Goal: Information Seeking & Learning: Understand process/instructions

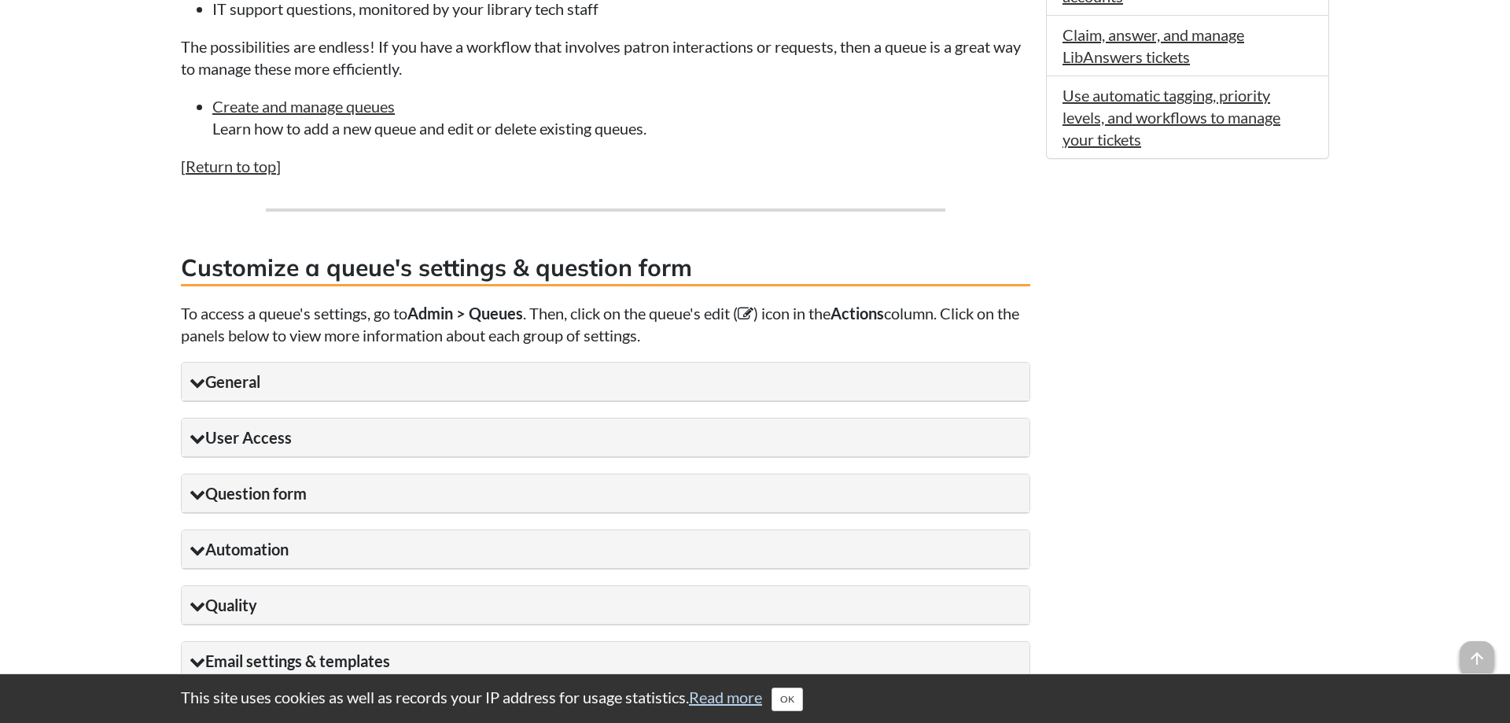
scroll to position [1284, 0]
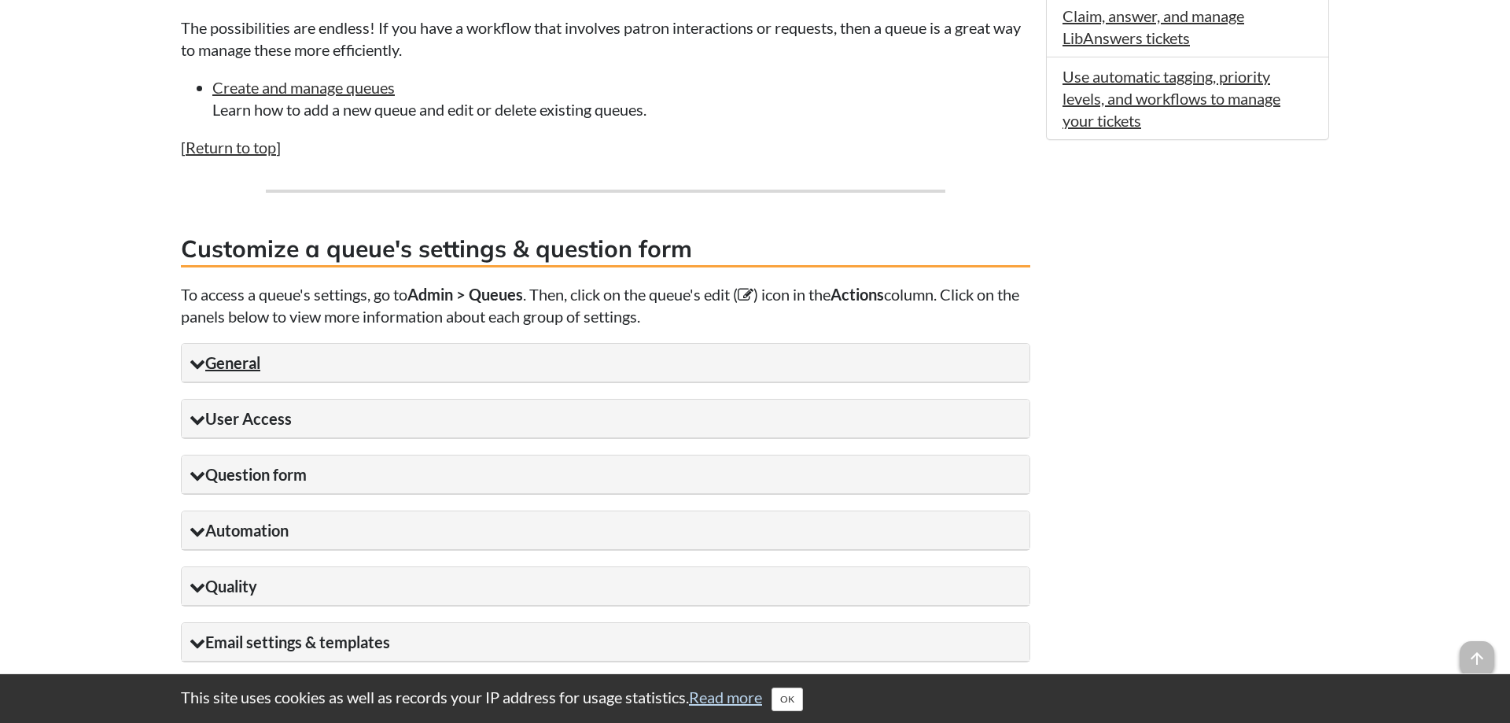
click at [334, 382] on summary "General" at bounding box center [606, 363] width 848 height 39
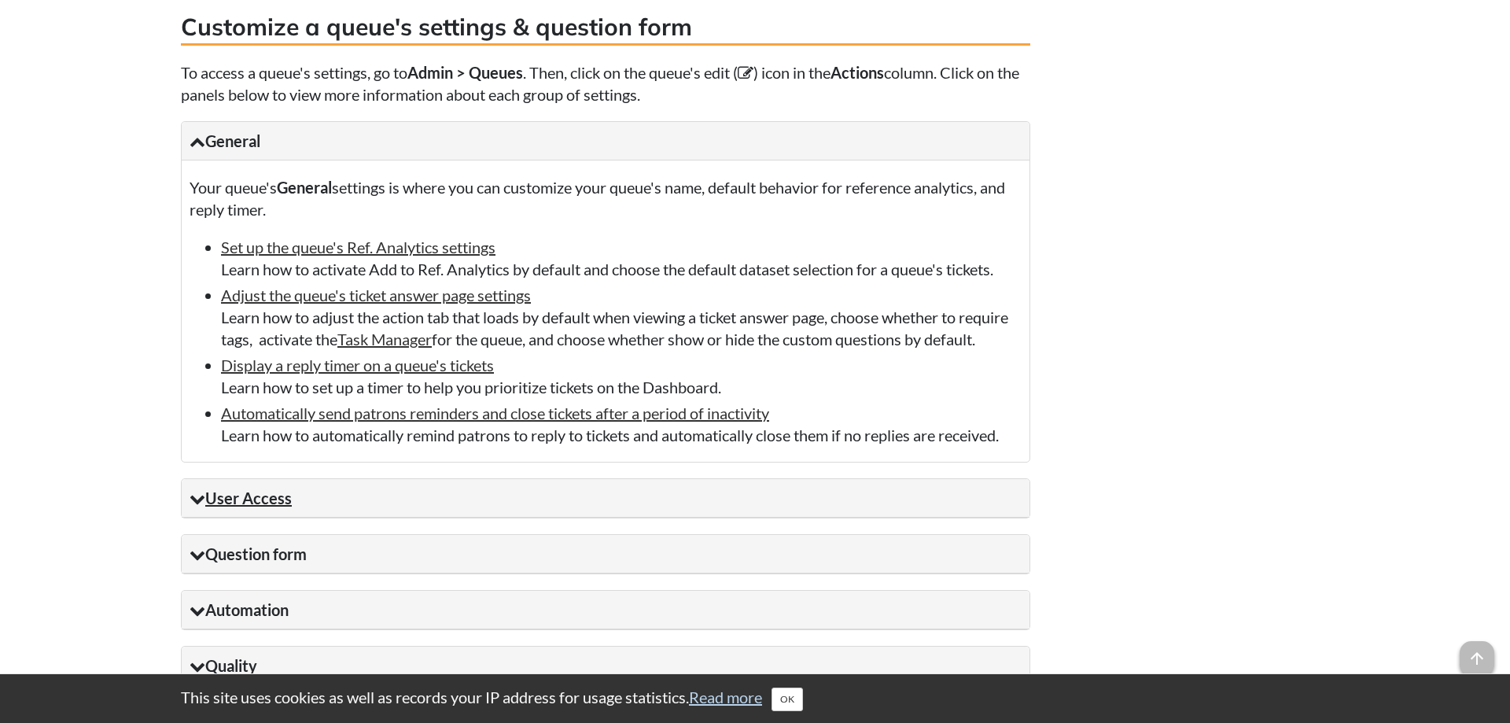
scroll to position [1605, 0]
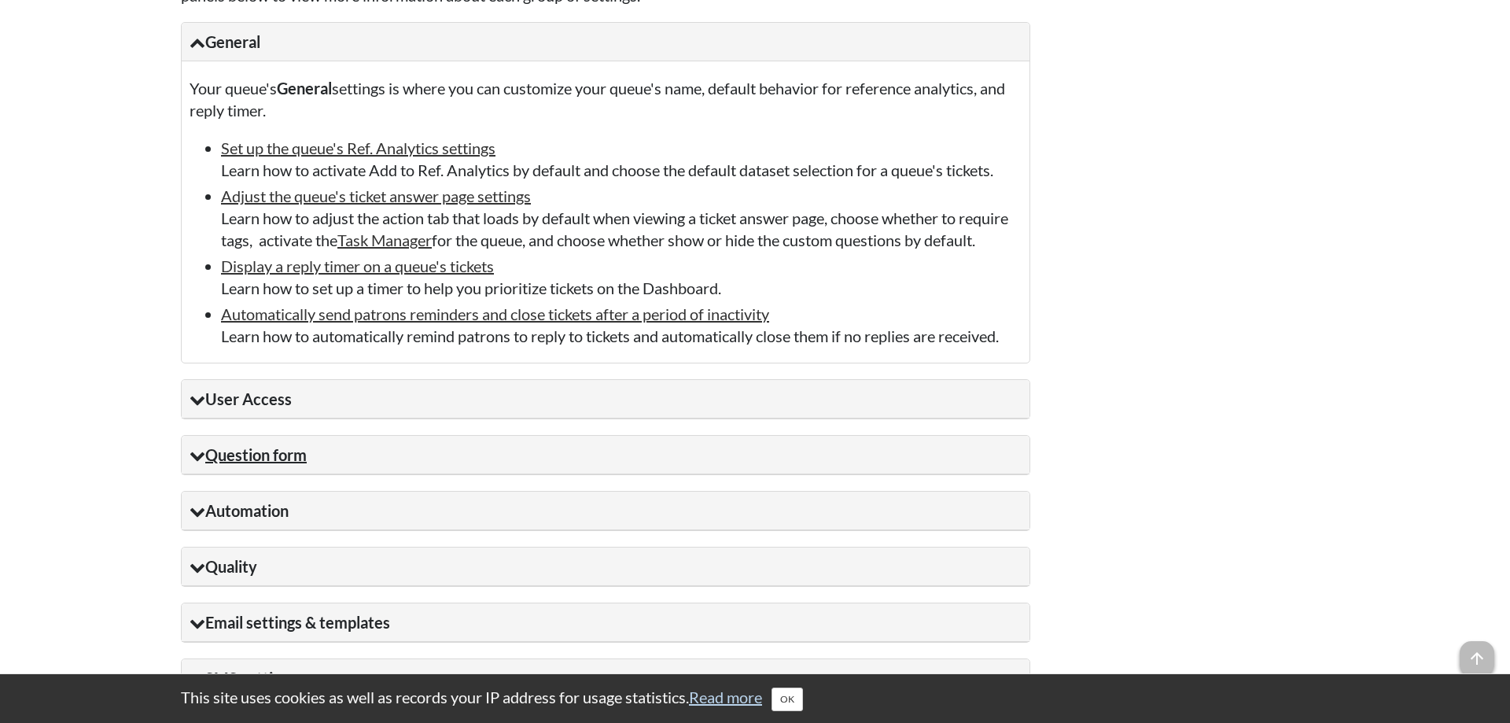
click at [361, 474] on summary "Question form" at bounding box center [606, 455] width 848 height 39
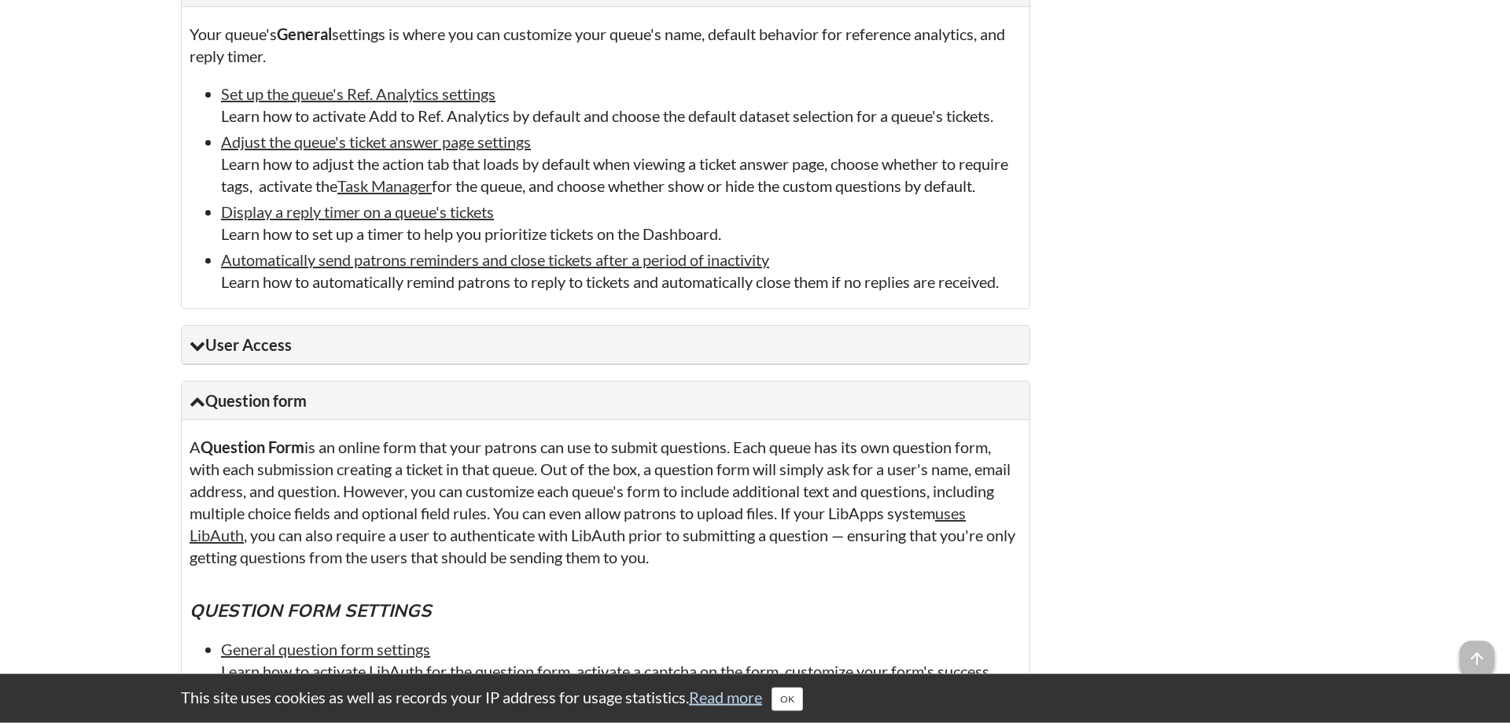
scroll to position [1685, 0]
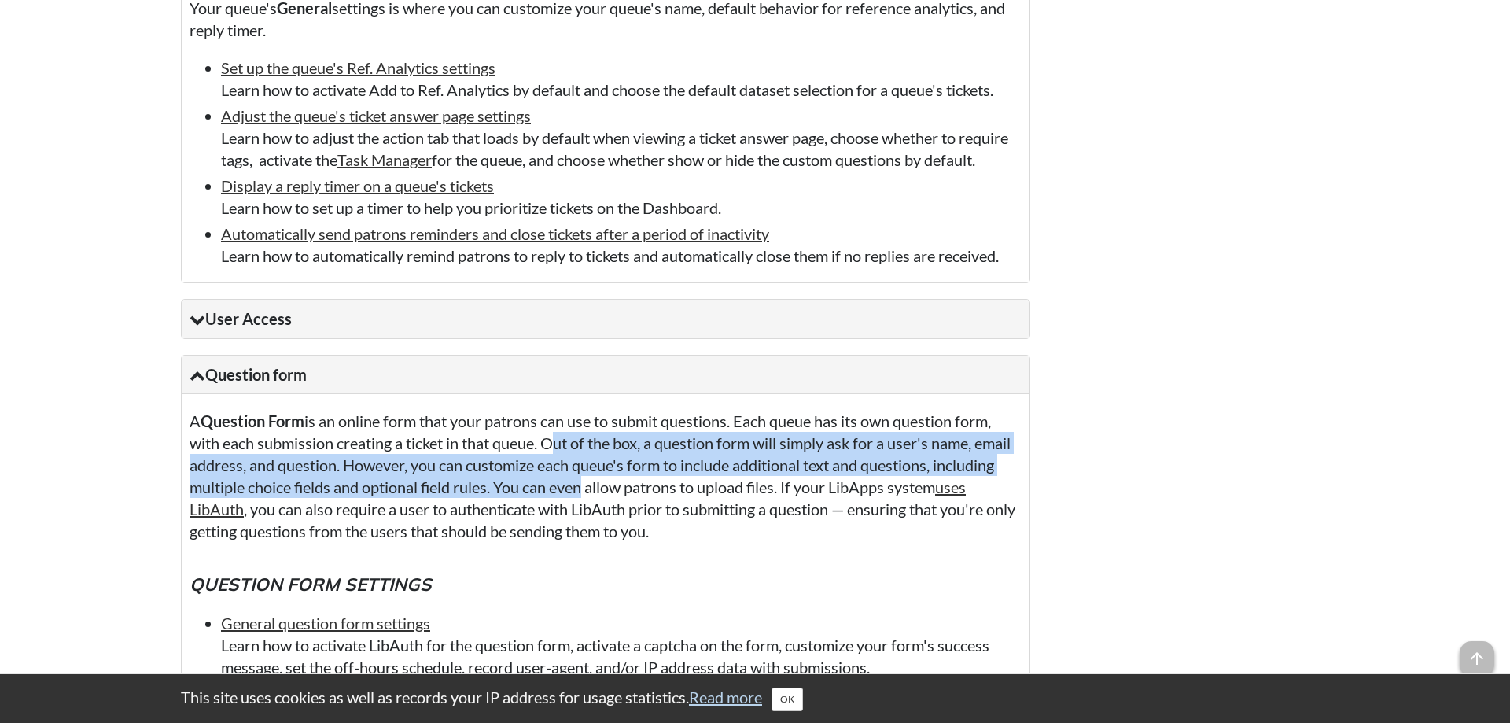
drag, startPoint x: 547, startPoint y: 492, endPoint x: 644, endPoint y: 545, distance: 110.2
click at [644, 542] on p "A Question Form is an online form that your patrons can use to submit questions…" at bounding box center [606, 476] width 832 height 132
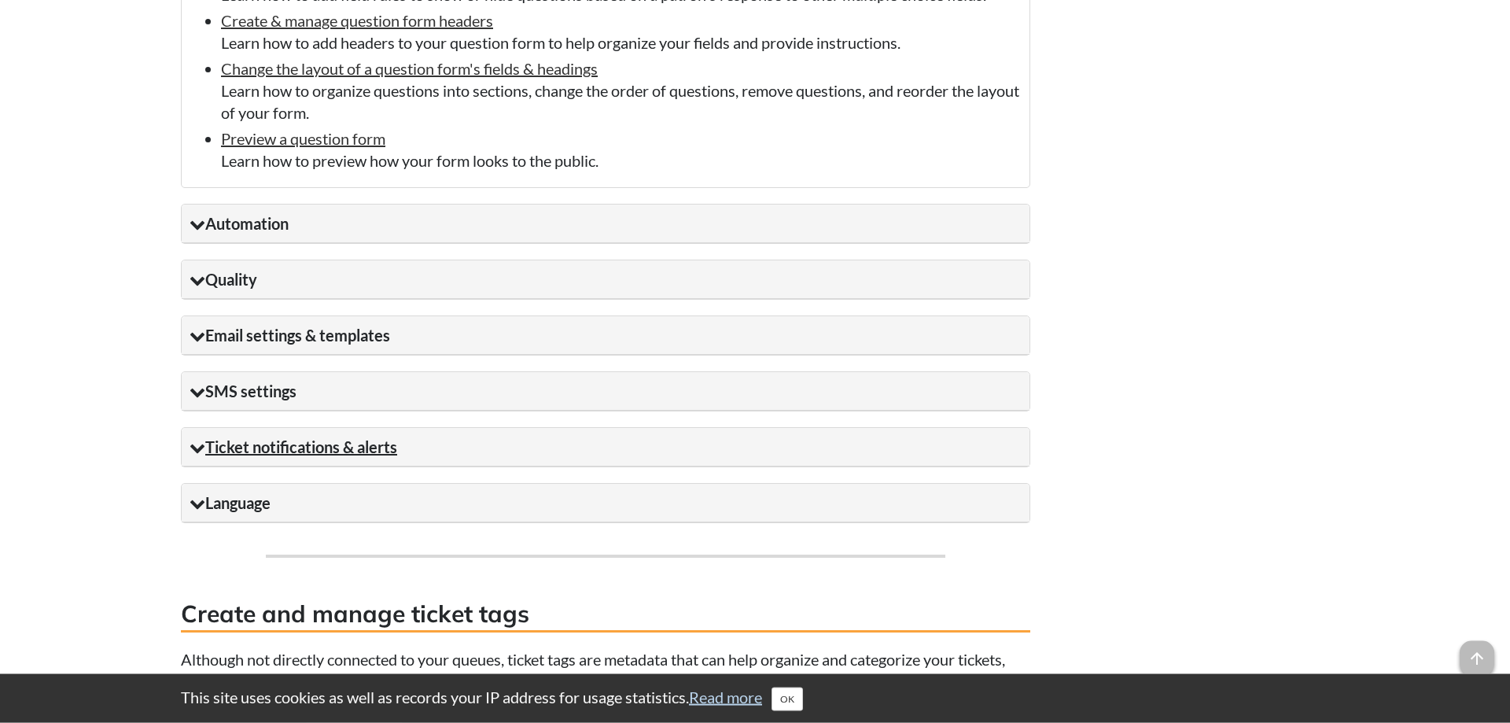
scroll to position [2888, 0]
click at [264, 298] on summary "Quality" at bounding box center [606, 279] width 848 height 39
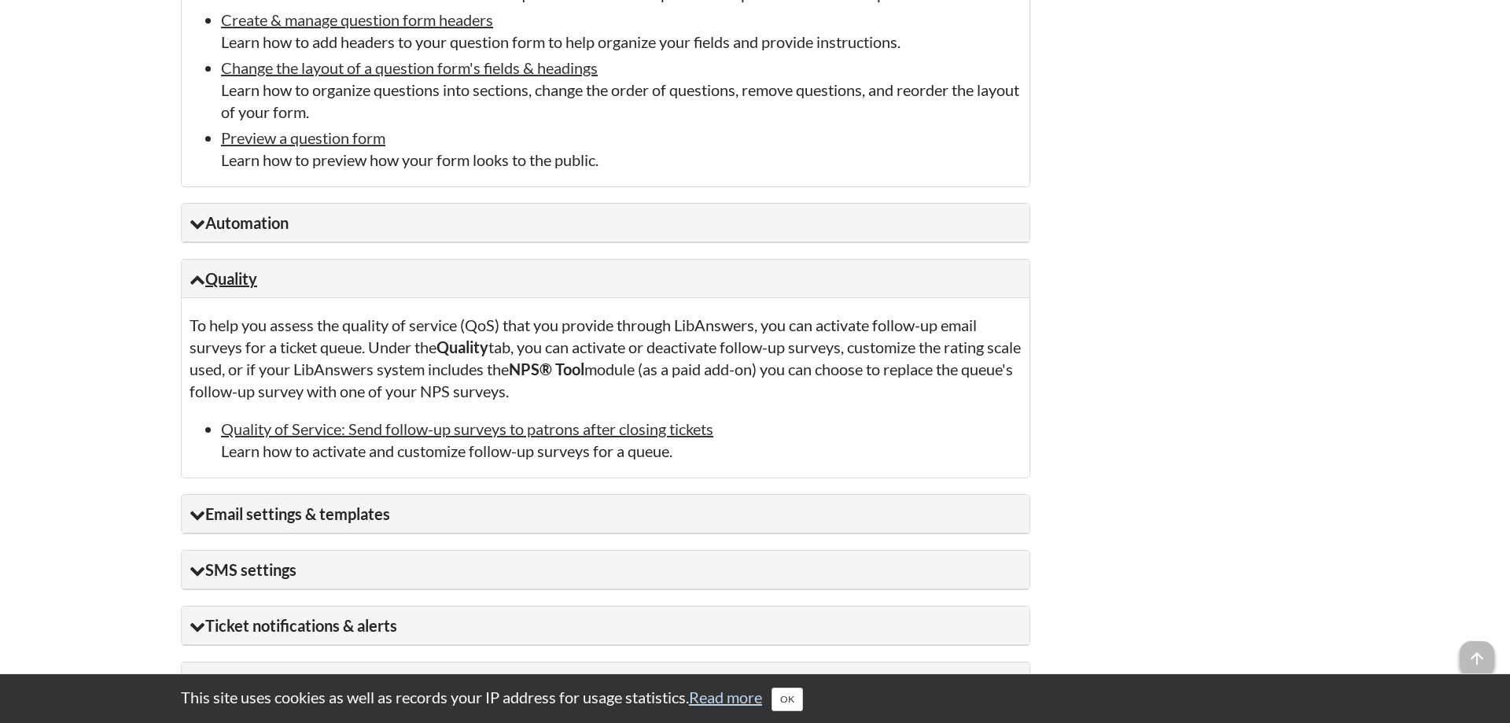
click at [274, 298] on summary "Quality" at bounding box center [606, 279] width 848 height 39
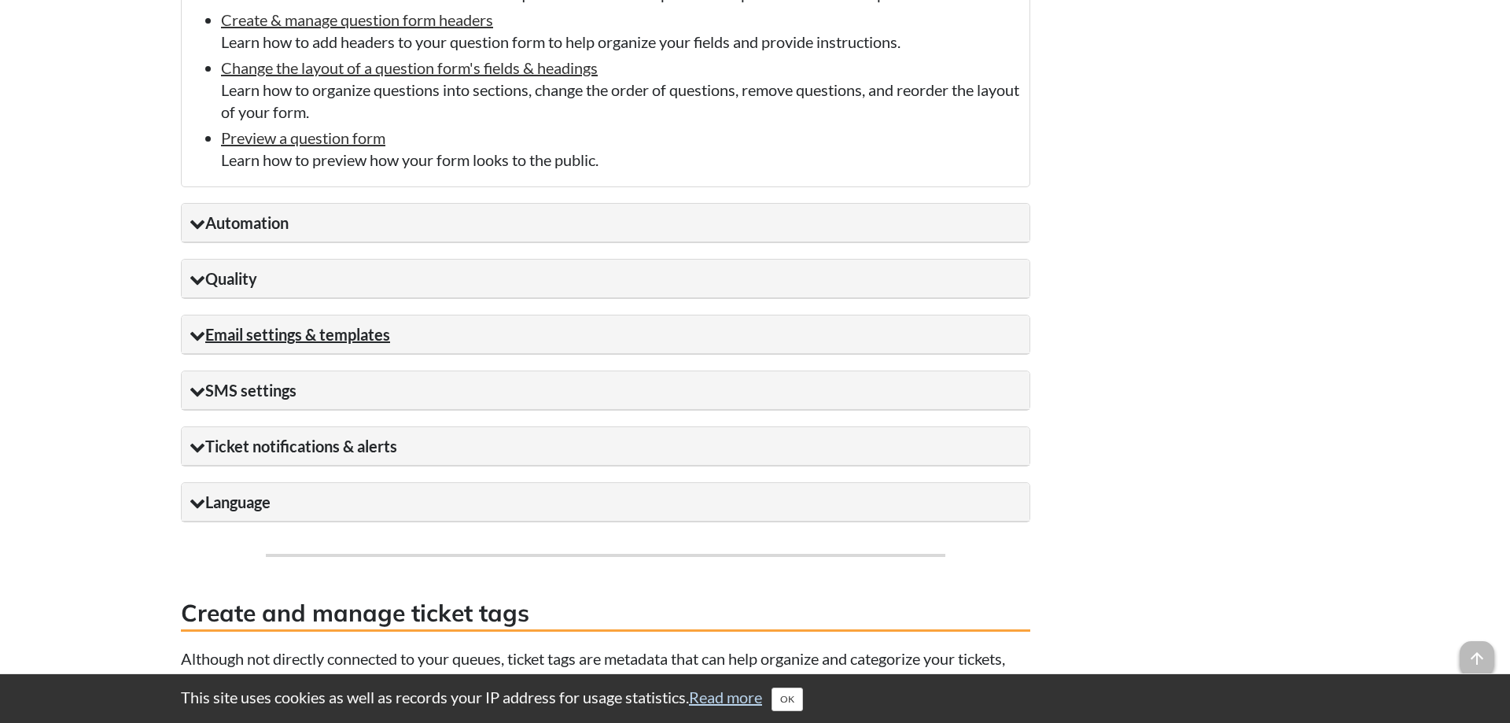
click at [281, 354] on summary "Email settings & templates" at bounding box center [606, 334] width 848 height 39
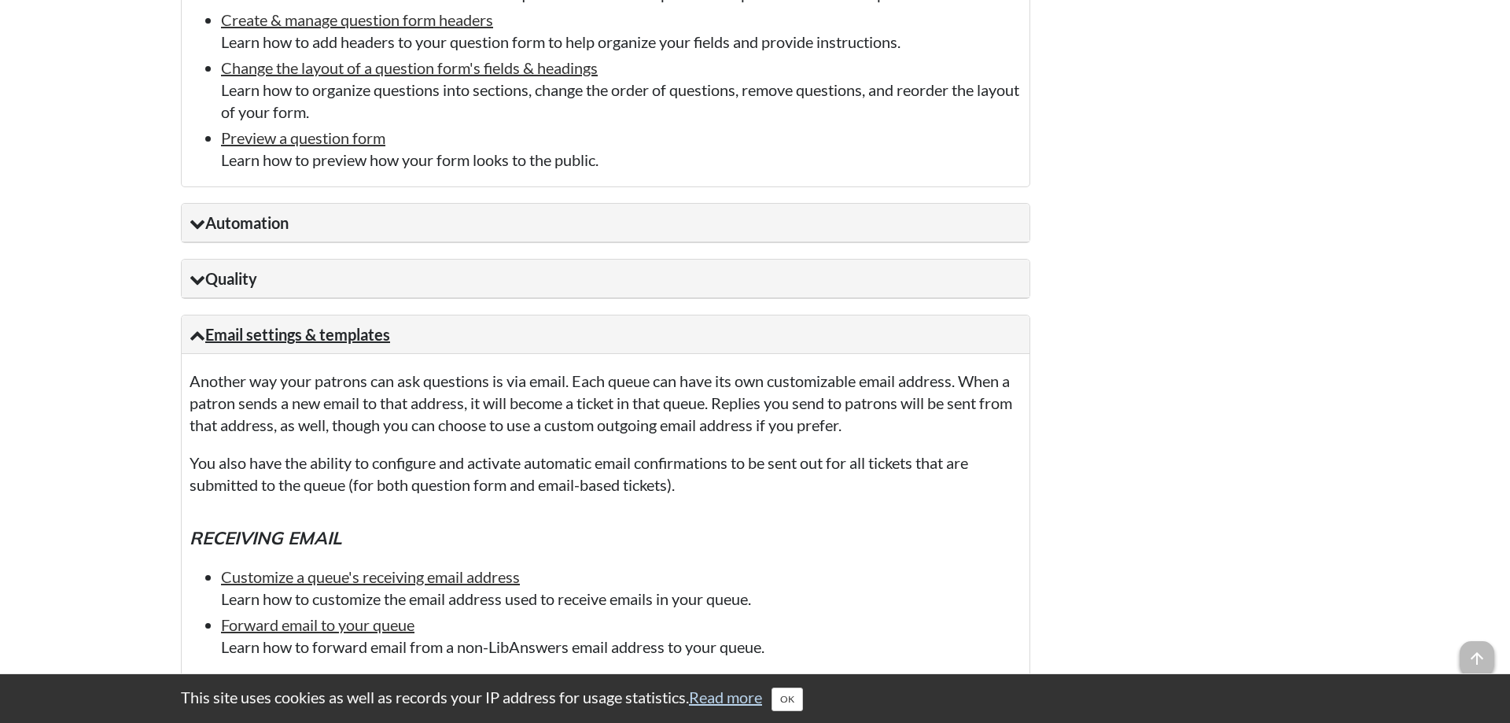
click at [281, 354] on summary "Email settings & templates" at bounding box center [606, 334] width 848 height 39
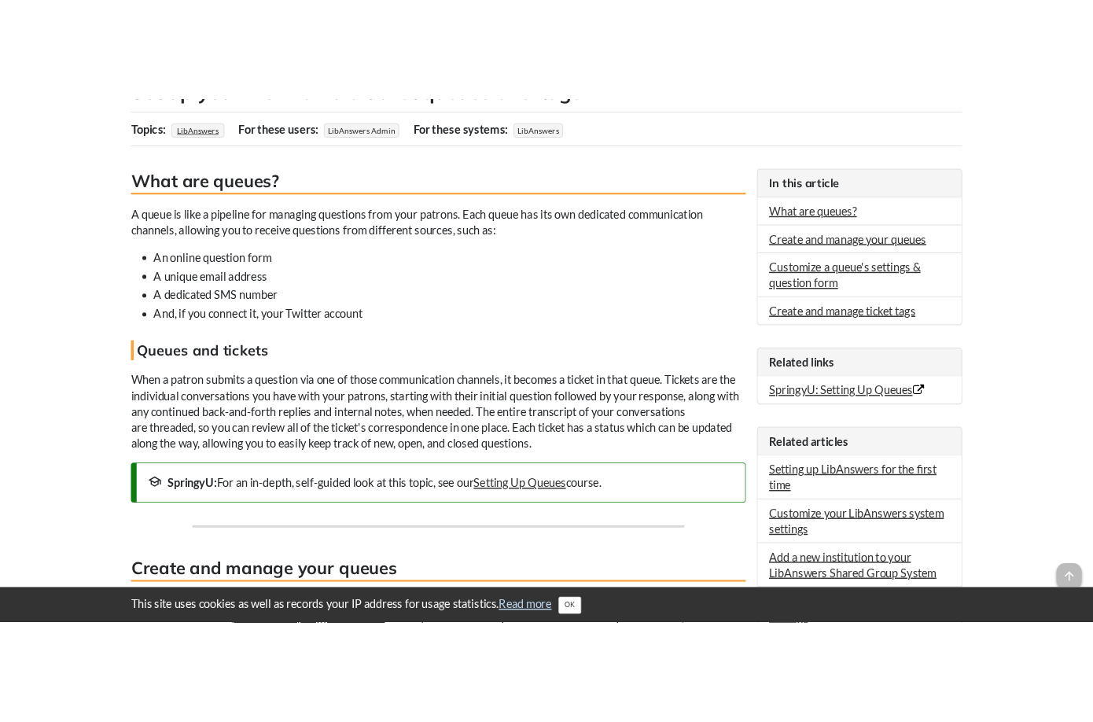
scroll to position [0, 0]
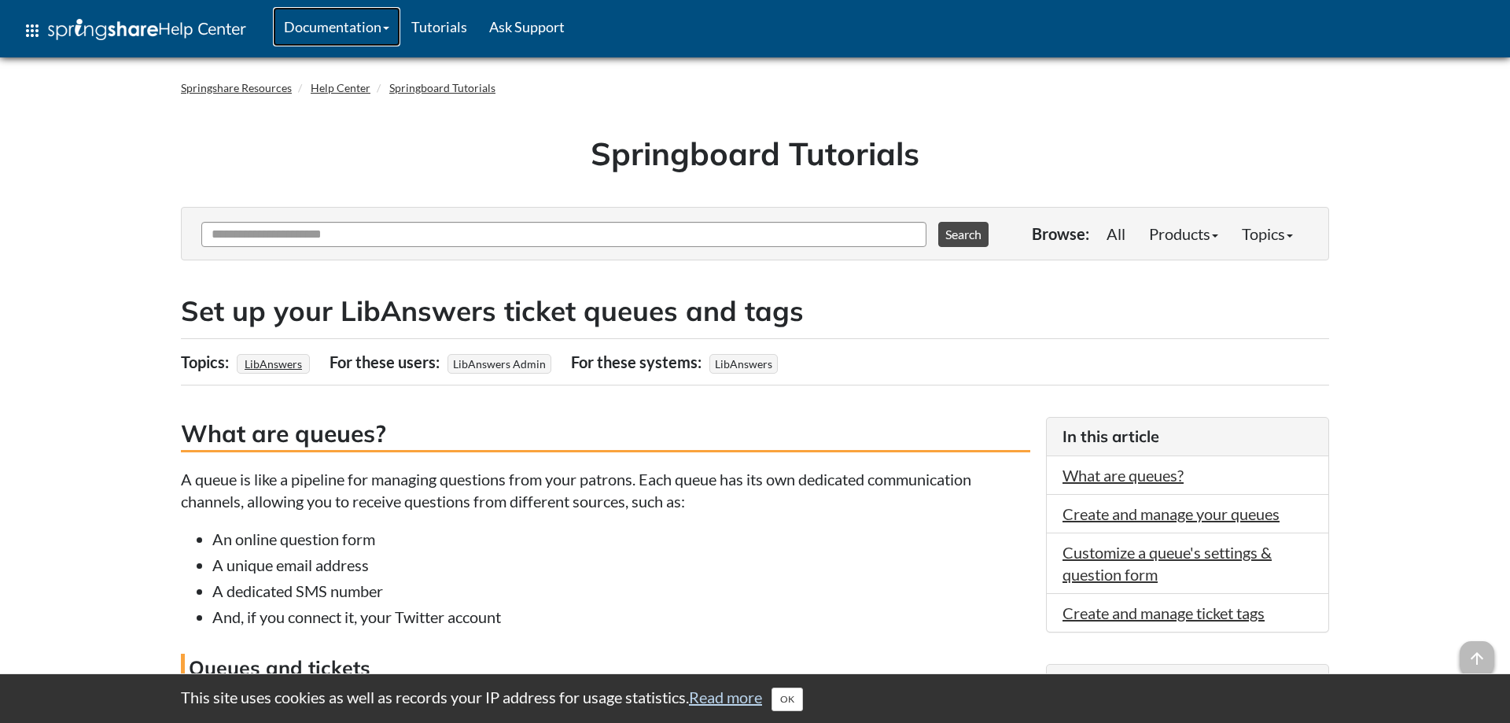
click at [395, 31] on link "Documentation" at bounding box center [336, 26] width 127 height 39
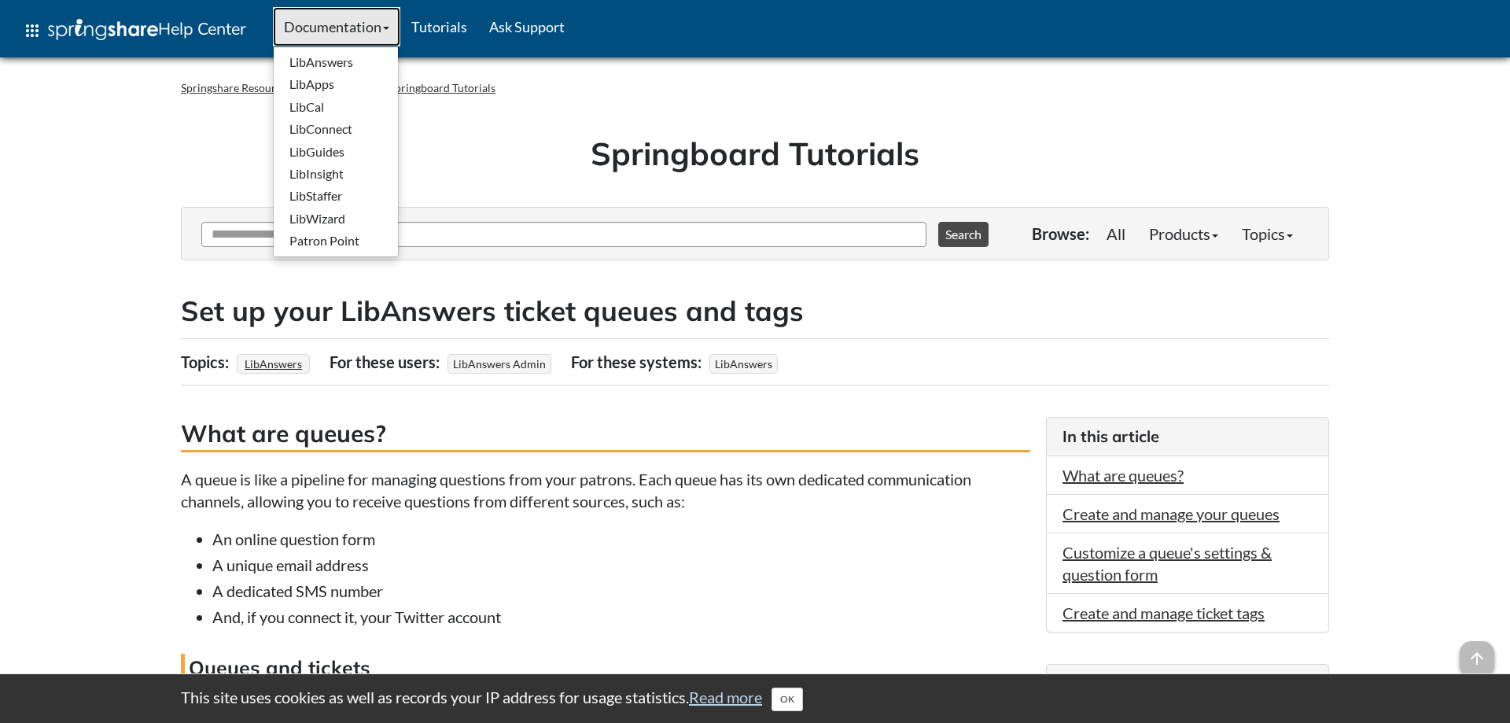
click at [395, 31] on link "Documentation" at bounding box center [336, 26] width 127 height 39
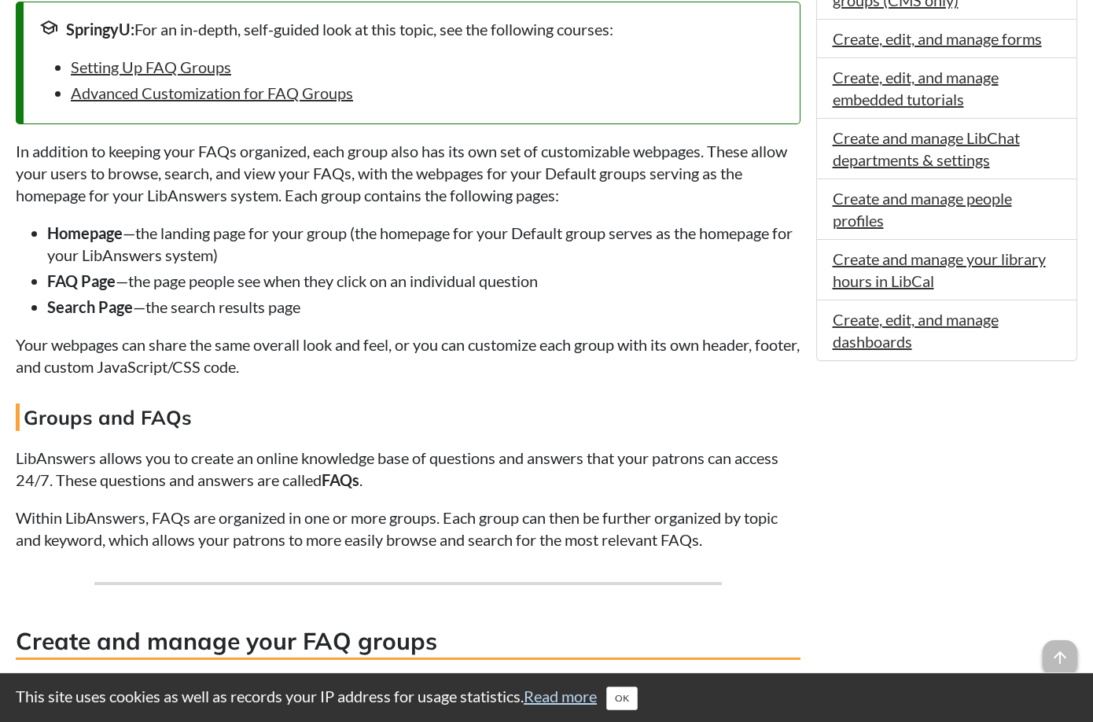
scroll to position [1364, 0]
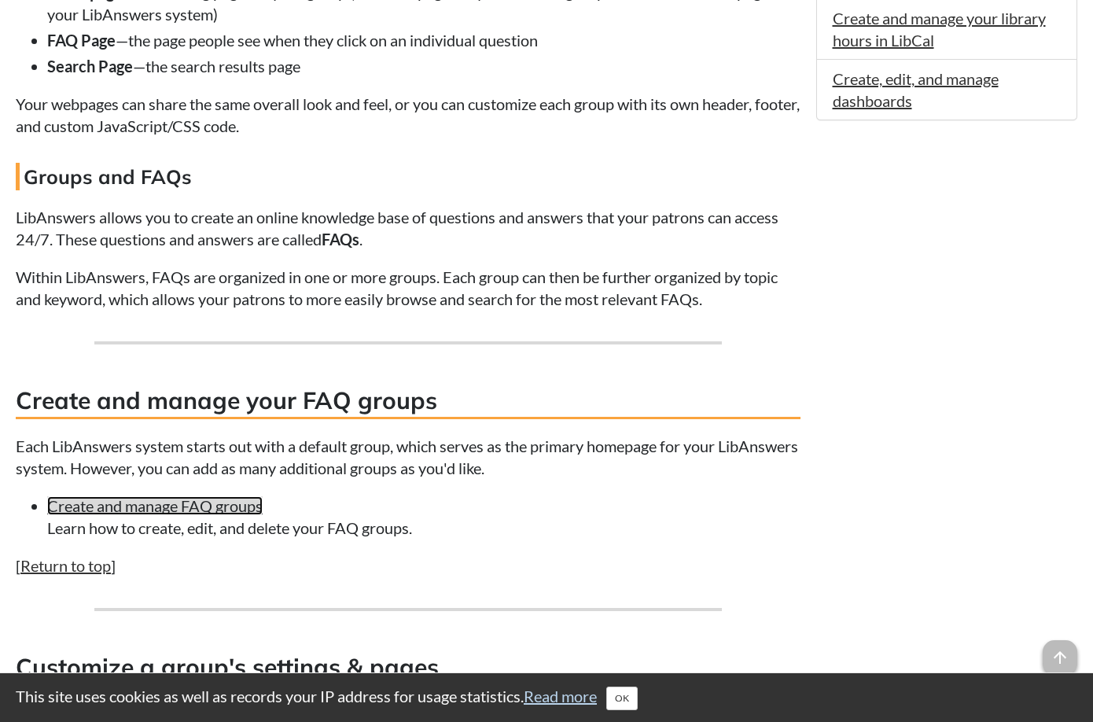
click at [198, 515] on link "Create and manage FAQ groups" at bounding box center [155, 505] width 216 height 19
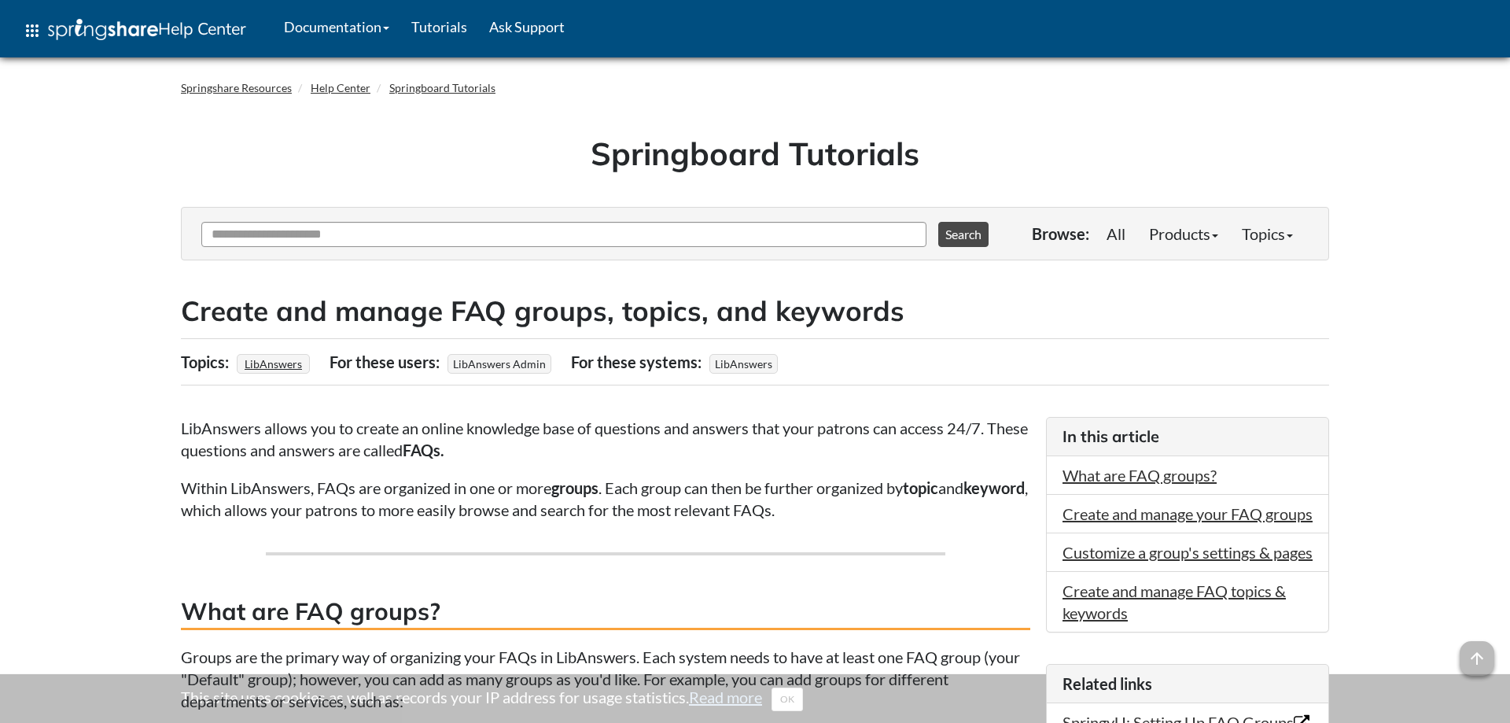
scroll to position [1364, 0]
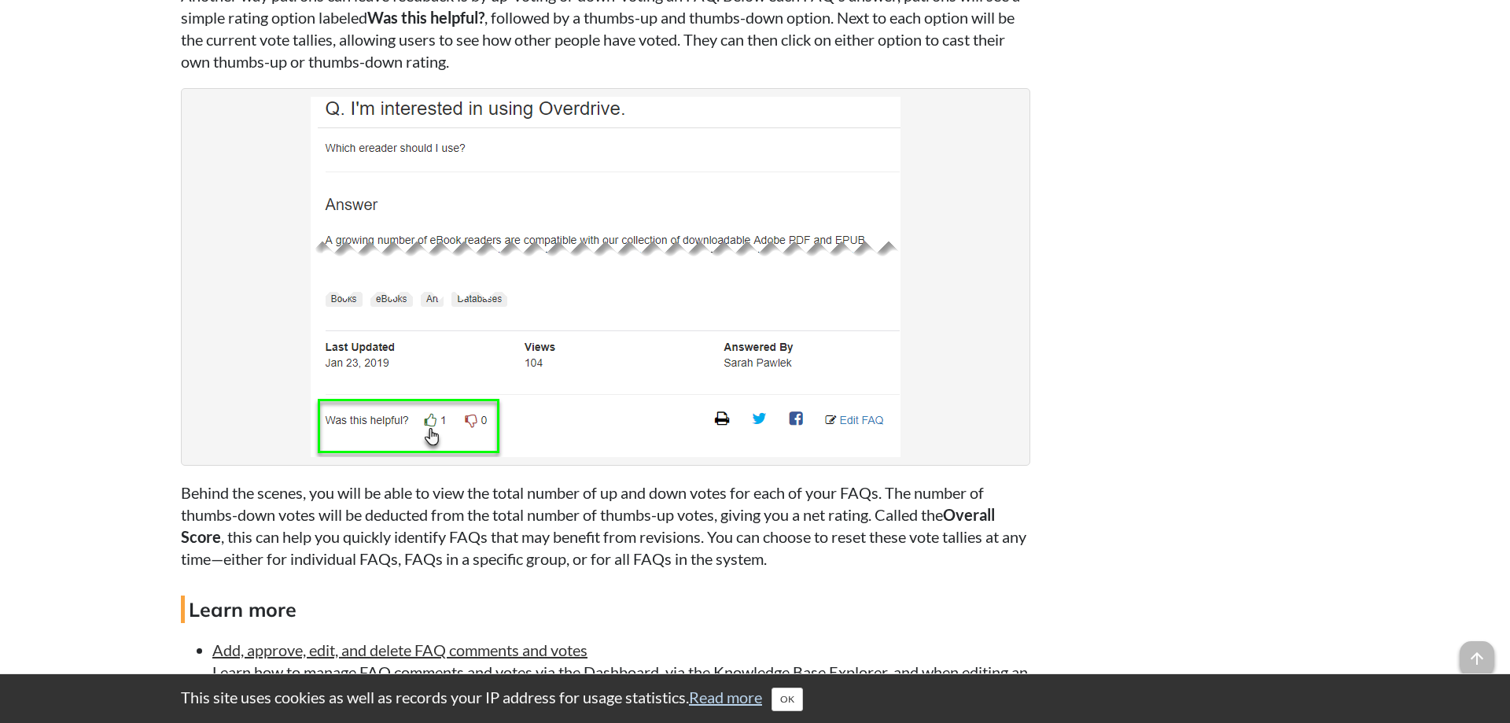
scroll to position [6579, 0]
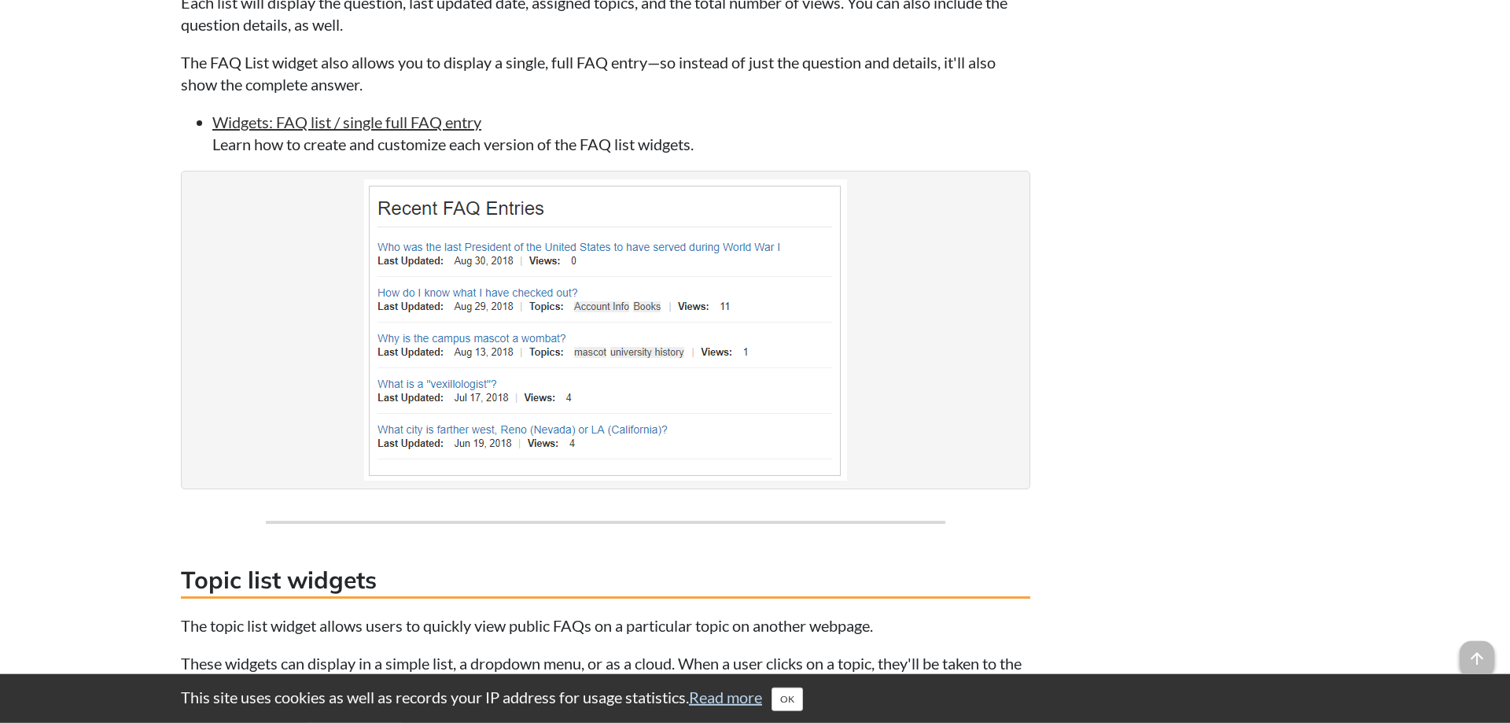
scroll to position [2407, 0]
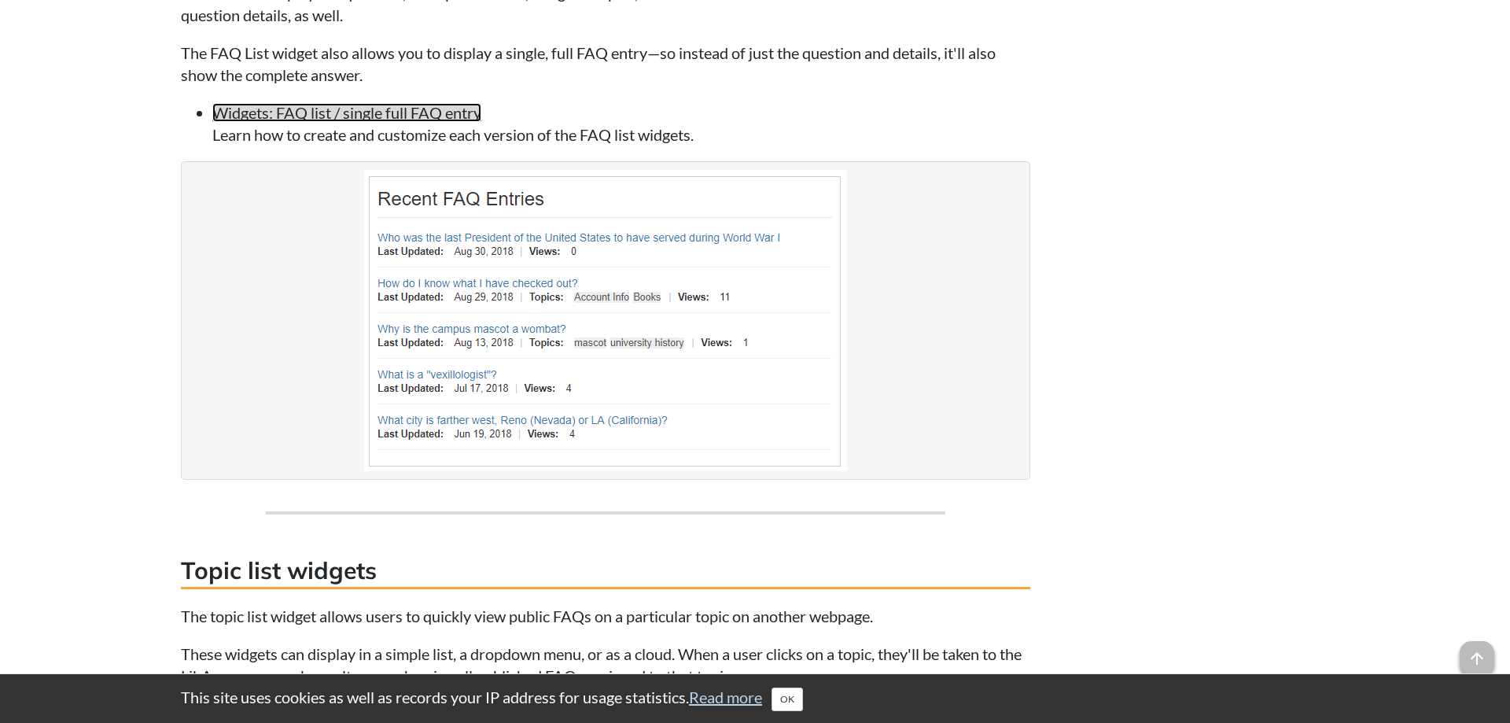
click at [438, 122] on link "Widgets: FAQ list / single full FAQ entry" at bounding box center [346, 112] width 269 height 19
